Goal: Task Accomplishment & Management: Complete application form

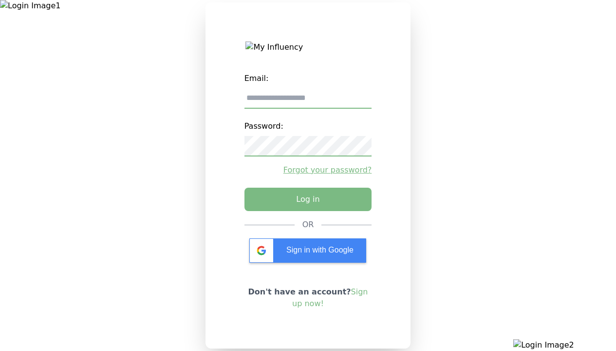
click at [308, 102] on input "email" at bounding box center [308, 98] width 128 height 20
type input "**********"
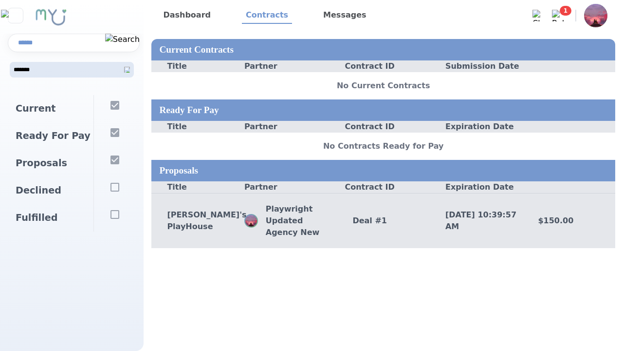
click at [383, 220] on div "Deal # 1" at bounding box center [383, 221] width 93 height 12
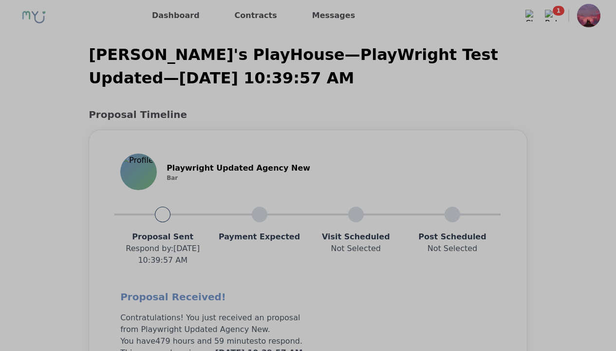
scroll to position [780, 0]
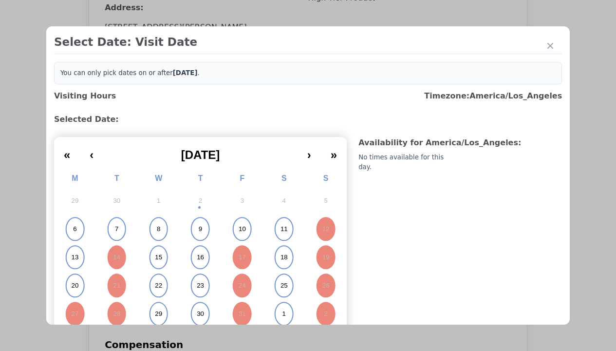
click at [157, 257] on abbr "15" at bounding box center [158, 257] width 7 height 9
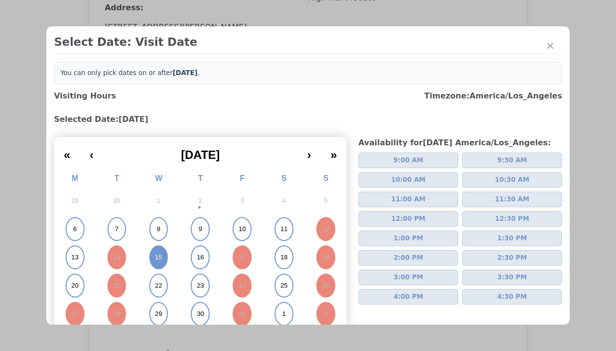
click at [404, 258] on span "2:00 PM" at bounding box center [408, 258] width 30 height 10
click at [243, 163] on div "Please Select Submission Date" at bounding box center [244, 158] width 100 height 10
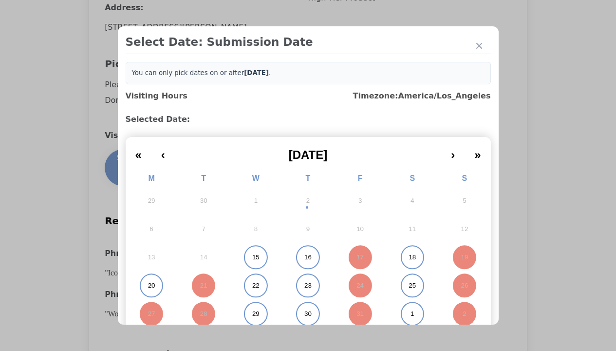
click at [252, 257] on abbr "15" at bounding box center [255, 257] width 7 height 9
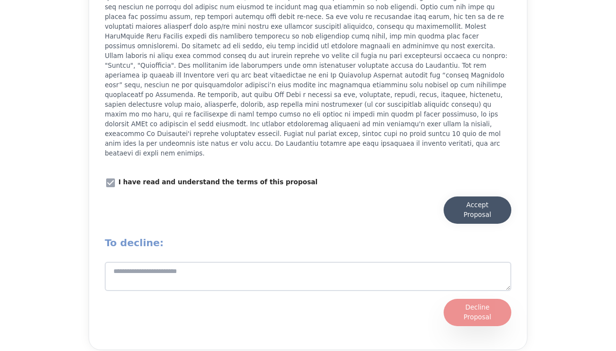
click at [477, 203] on div "Accept Proposal" at bounding box center [477, 209] width 48 height 19
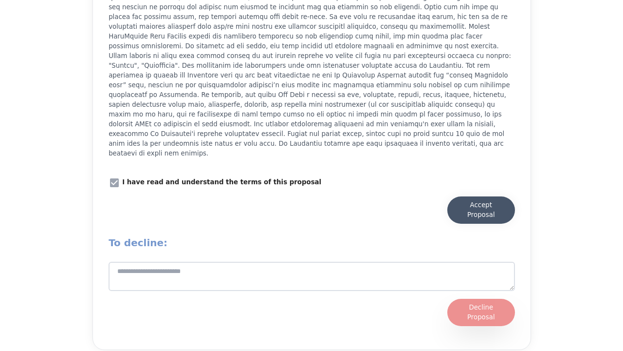
scroll to position [1351, 0]
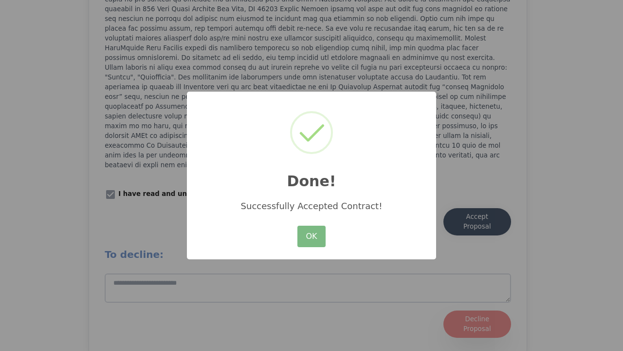
click at [312, 237] on button "OK" at bounding box center [311, 235] width 28 height 21
